Goal: Information Seeking & Learning: Learn about a topic

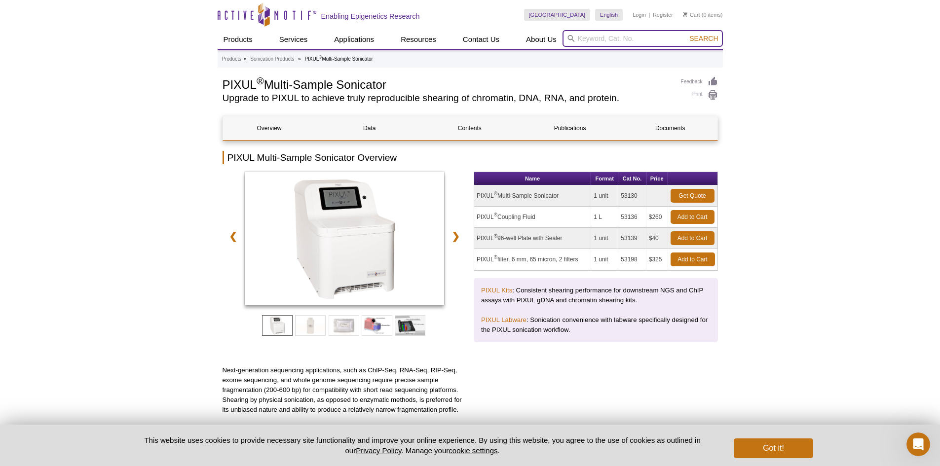
click at [592, 37] on input "search" at bounding box center [643, 38] width 160 height 17
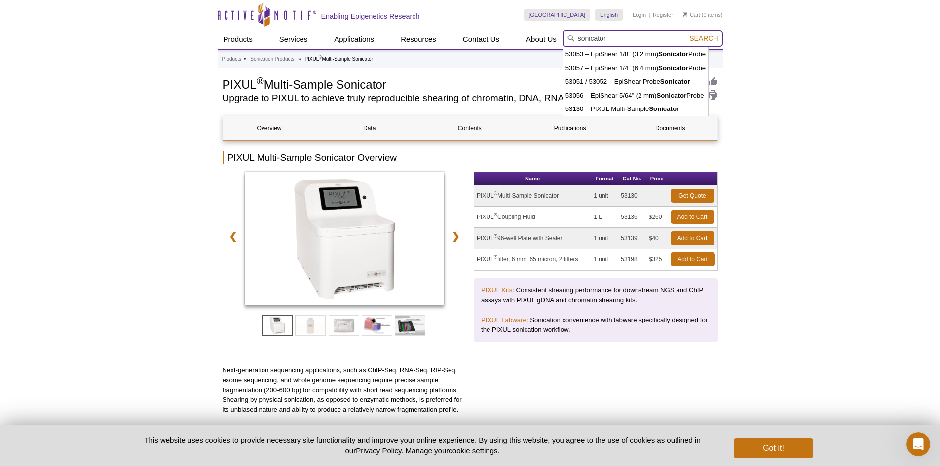
type input "sonicator"
click at [686, 34] on button "Search" at bounding box center [703, 38] width 35 height 9
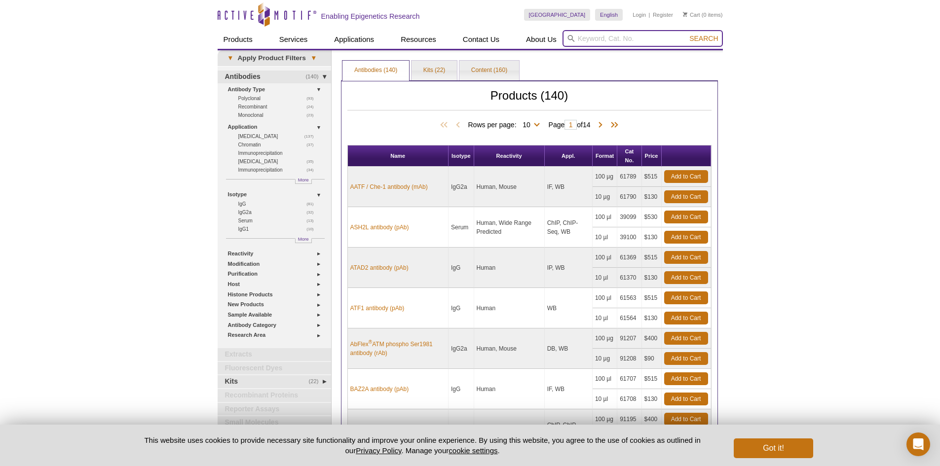
click at [618, 38] on input "search" at bounding box center [643, 38] width 160 height 17
type input "sonicator"
click at [686, 34] on button "Search" at bounding box center [703, 38] width 35 height 9
click at [713, 35] on span "Search" at bounding box center [703, 39] width 29 height 8
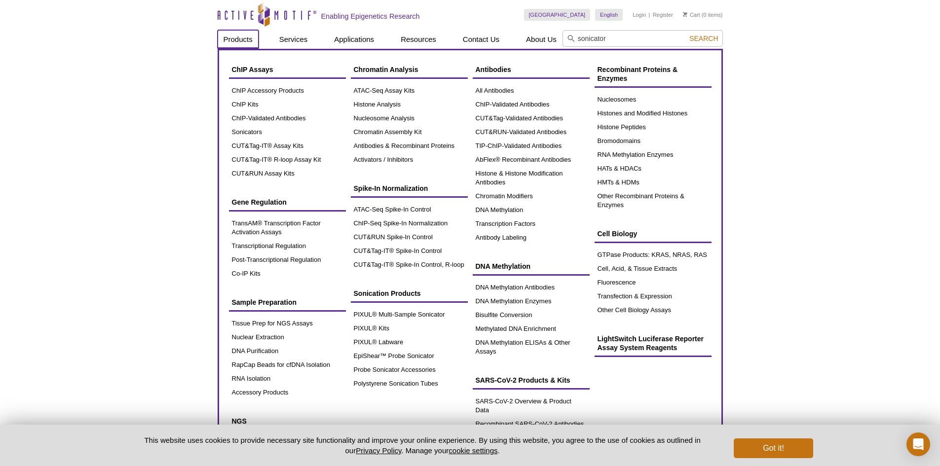
click at [249, 38] on link "Products" at bounding box center [238, 39] width 41 height 19
click at [237, 40] on link "Products" at bounding box center [238, 39] width 41 height 19
click at [254, 132] on link "Sonicators" at bounding box center [287, 132] width 117 height 14
click at [243, 129] on link "Sonicators" at bounding box center [287, 132] width 117 height 14
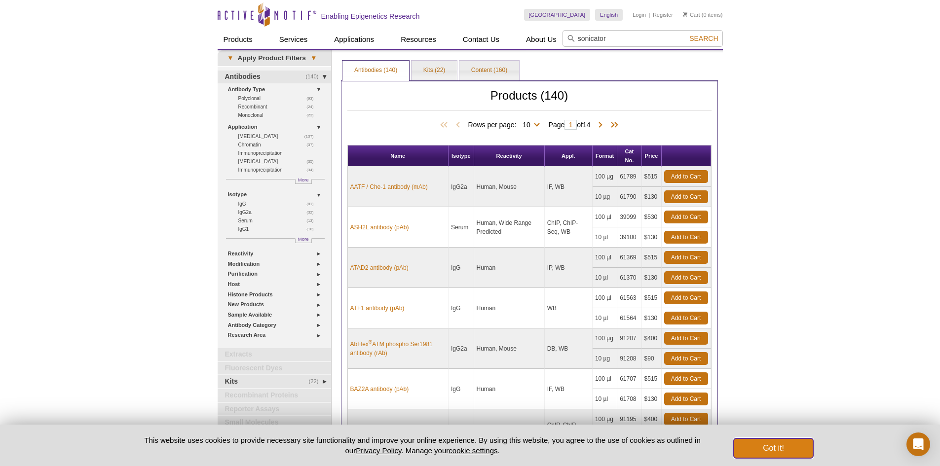
click at [781, 450] on button "Got it!" at bounding box center [773, 449] width 79 height 20
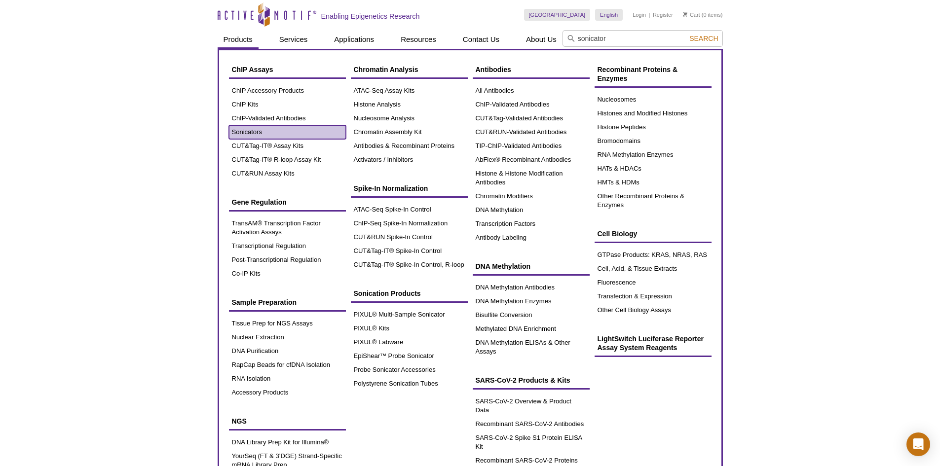
click at [250, 133] on link "Sonicators" at bounding box center [287, 132] width 117 height 14
click at [247, 133] on link "Sonicators" at bounding box center [287, 132] width 117 height 14
